Goal: Information Seeking & Learning: Learn about a topic

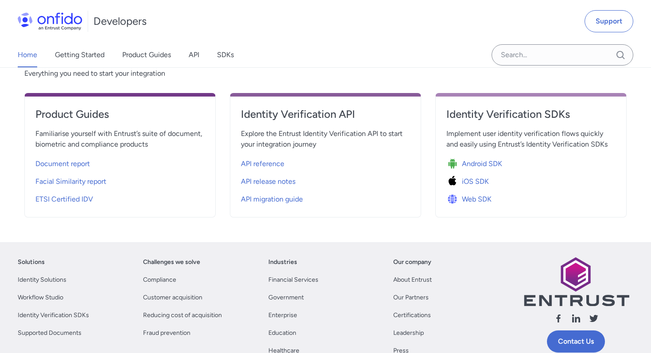
scroll to position [320, 0]
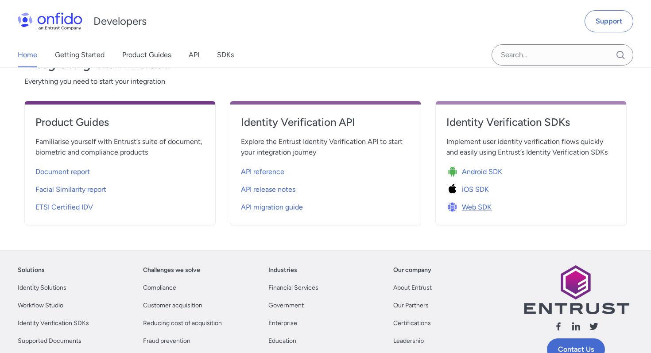
click at [467, 208] on span "Web SDK" at bounding box center [477, 207] width 30 height 11
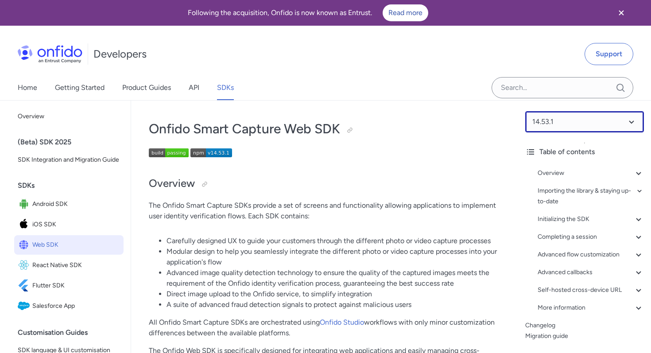
click at [565, 121] on select at bounding box center [585, 121] width 119 height 21
